Goal: Task Accomplishment & Management: Use online tool/utility

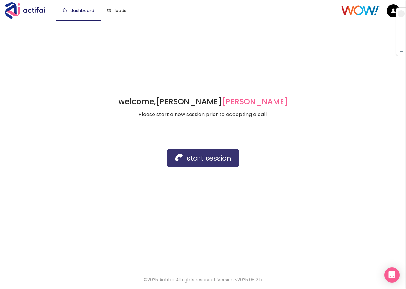
click at [200, 158] on button "start session" at bounding box center [203, 158] width 73 height 18
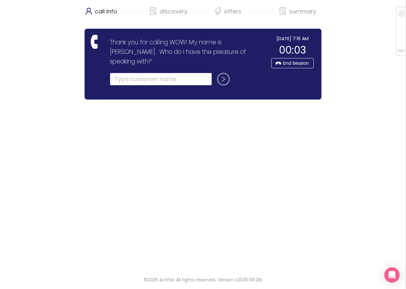
click at [118, 73] on input "text" at bounding box center [161, 79] width 102 height 13
type input "b"
type input "[PERSON_NAME]"
click at [223, 73] on button "submit" at bounding box center [221, 79] width 15 height 13
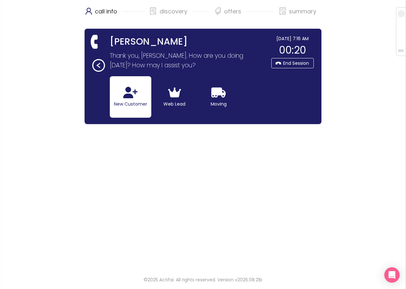
click at [138, 109] on button "New Customer" at bounding box center [130, 96] width 41 height 41
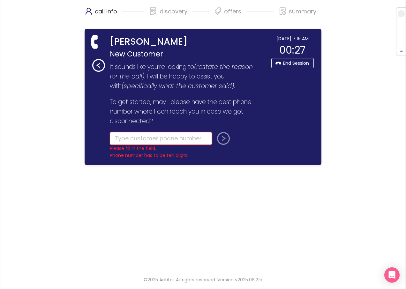
click at [125, 138] on input "tel" at bounding box center [161, 138] width 102 height 13
type input "[PHONE_NUMBER]"
click at [224, 138] on button "submit" at bounding box center [221, 138] width 15 height 13
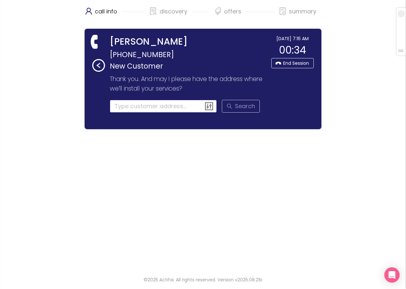
click at [111, 102] on input at bounding box center [163, 106] width 107 height 13
click at [115, 104] on input at bounding box center [163, 106] width 107 height 13
click at [125, 103] on input at bounding box center [163, 106] width 107 height 13
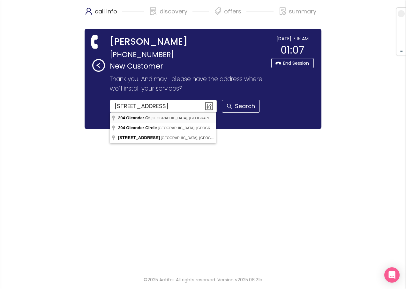
type input "[STREET_ADDRESS]"
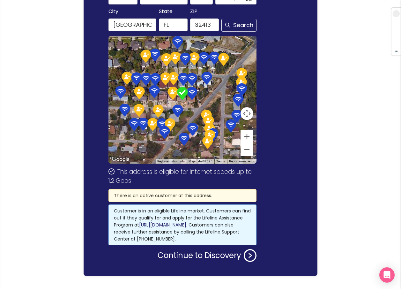
scroll to position [128, 0]
